Goal: Information Seeking & Learning: Check status

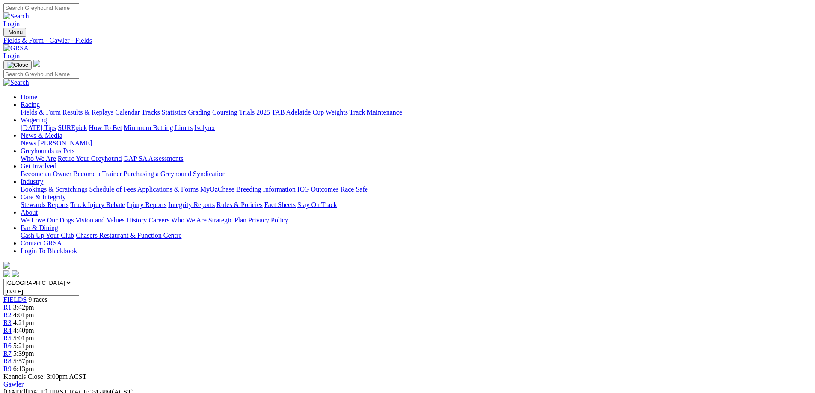
click at [113, 109] on link "Results & Replays" at bounding box center [87, 112] width 51 height 7
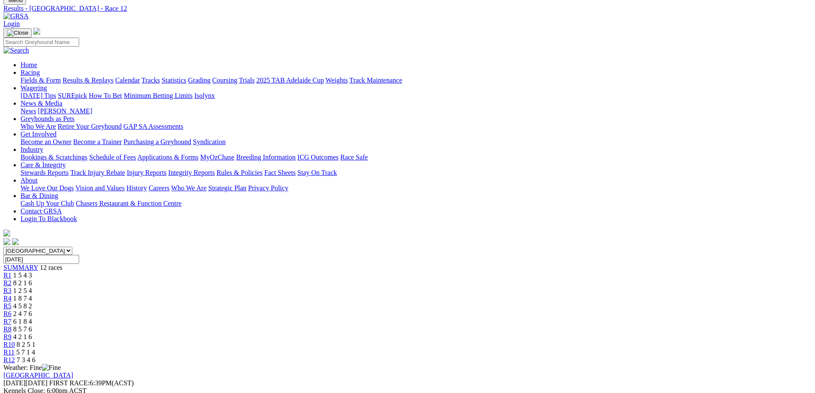
scroll to position [128, 0]
